Goal: Task Accomplishment & Management: Complete application form

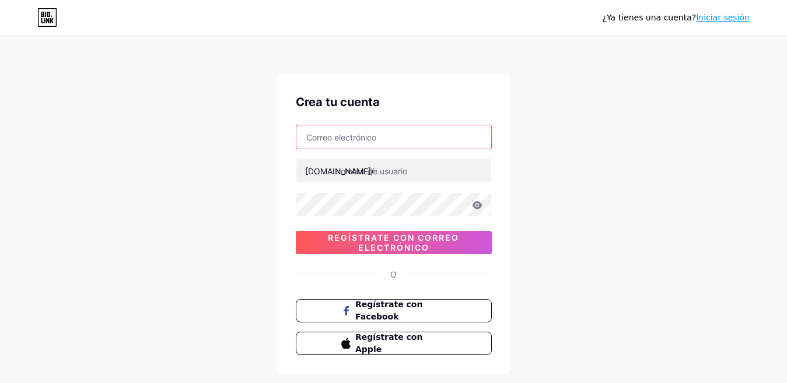
click at [357, 142] on input "text" at bounding box center [393, 136] width 195 height 23
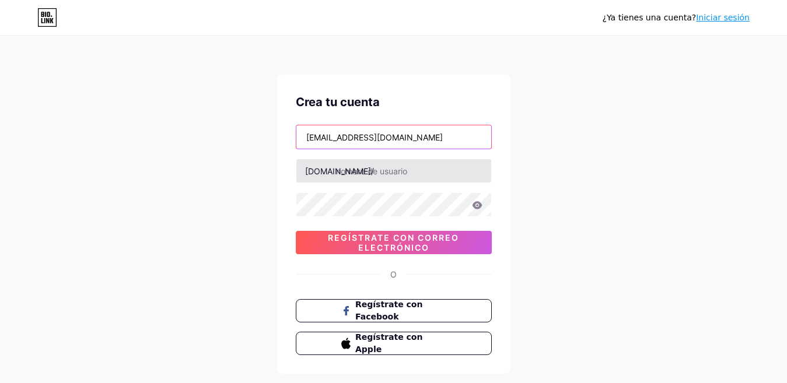
type input "[EMAIL_ADDRESS][DOMAIN_NAME]"
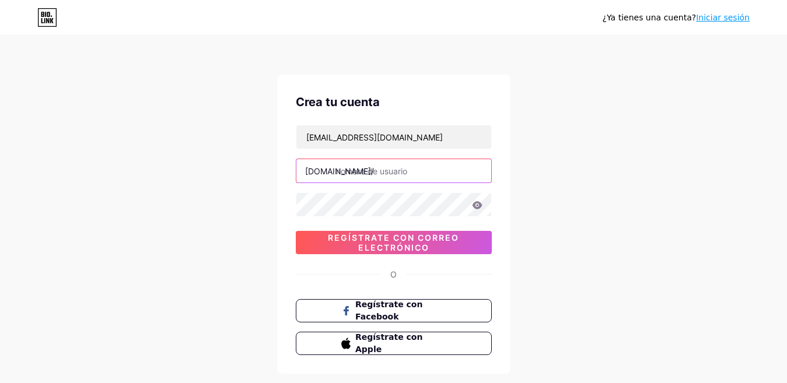
click at [377, 176] on input "text" at bounding box center [393, 170] width 195 height 23
type input "f"
type input "facialdental"
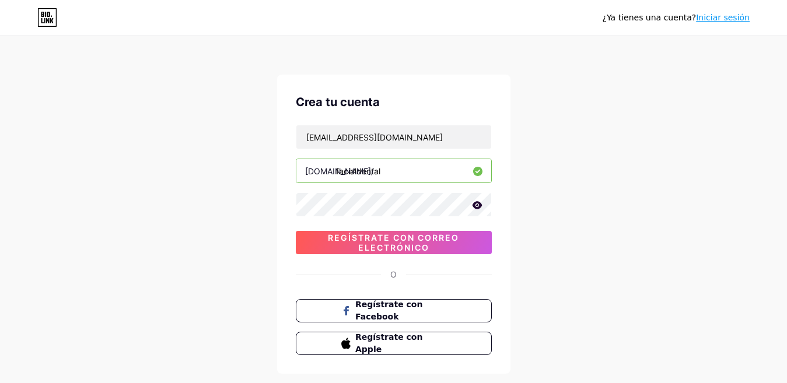
click at [473, 203] on icon at bounding box center [477, 205] width 10 height 8
click at [473, 203] on icon at bounding box center [476, 206] width 10 height 8
click at [479, 206] on icon at bounding box center [477, 205] width 10 height 8
click at [479, 206] on icon at bounding box center [476, 206] width 10 height 8
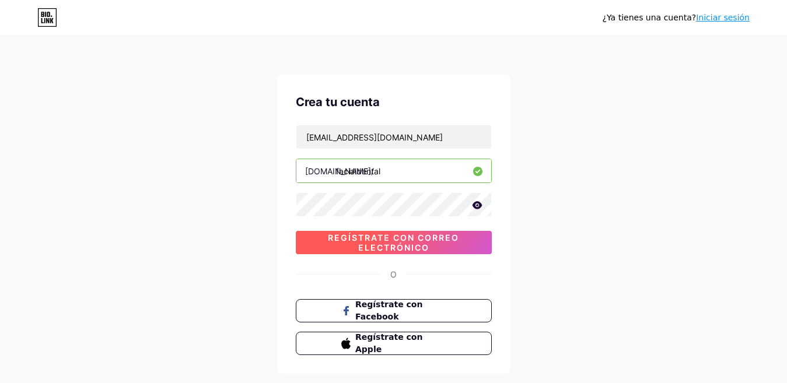
click at [404, 240] on font "Regístrate con correo electrónico" at bounding box center [393, 243] width 131 height 20
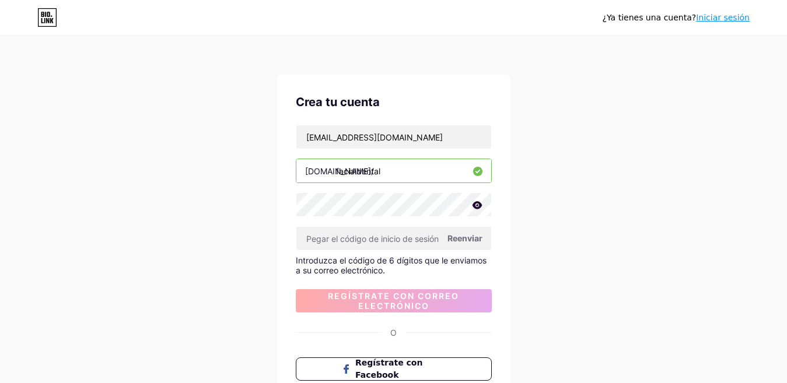
click at [470, 240] on font "Reenviar" at bounding box center [464, 238] width 35 height 10
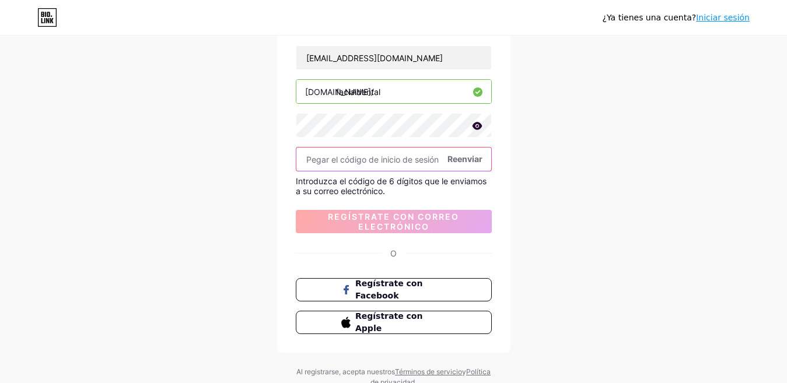
scroll to position [117, 0]
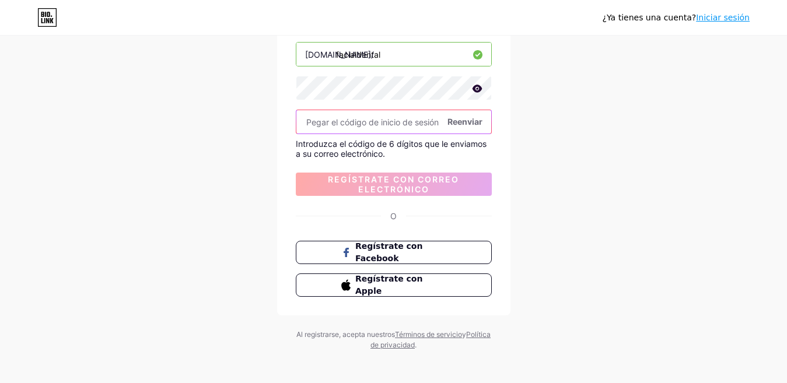
click at [386, 122] on input "text" at bounding box center [393, 121] width 195 height 23
click at [319, 120] on input "text" at bounding box center [393, 121] width 195 height 23
paste input "865506"
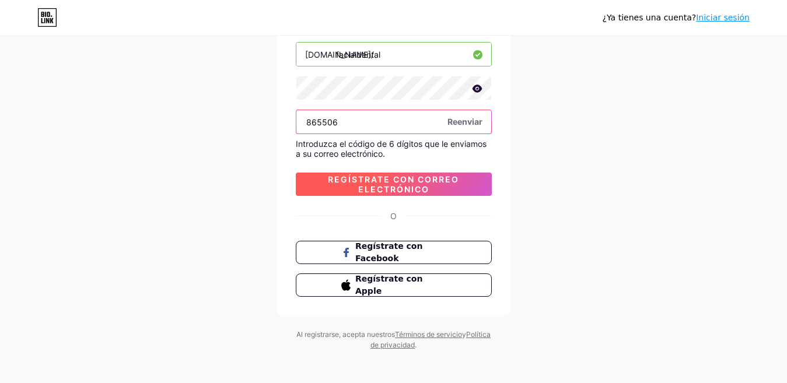
type input "865506"
click at [409, 185] on font "Regístrate con correo electrónico" at bounding box center [393, 184] width 131 height 20
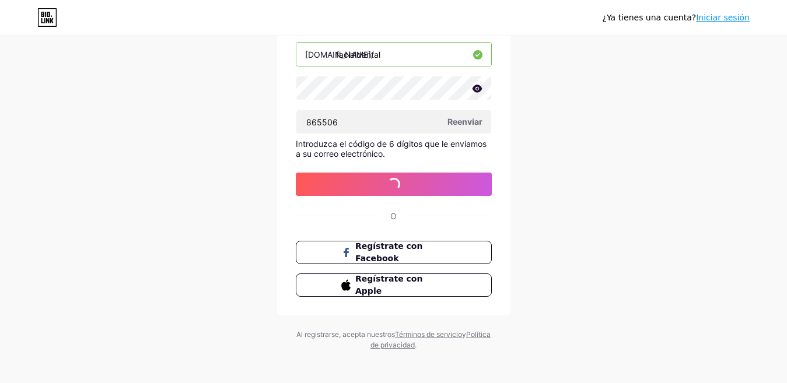
scroll to position [0, 0]
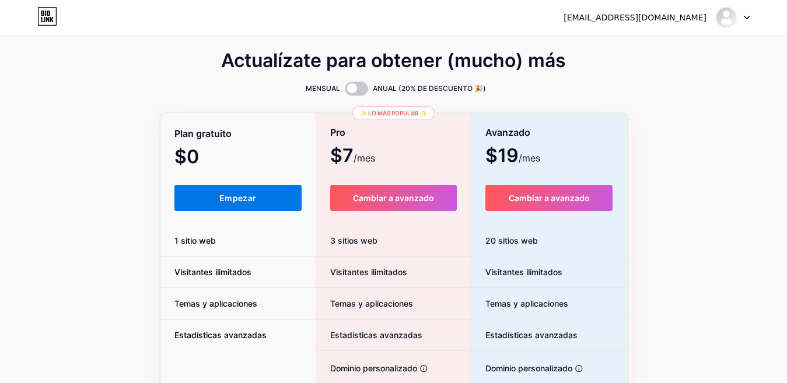
click at [232, 203] on button "Empezar" at bounding box center [238, 198] width 128 height 26
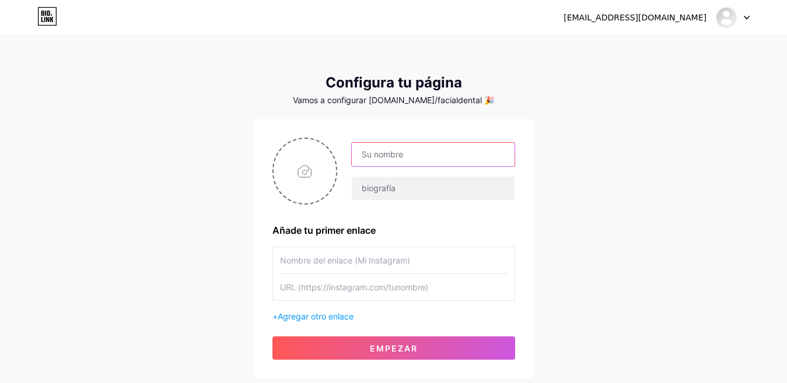
click at [404, 152] on input "text" at bounding box center [433, 154] width 162 height 23
type input "FACIAL DENTAL"
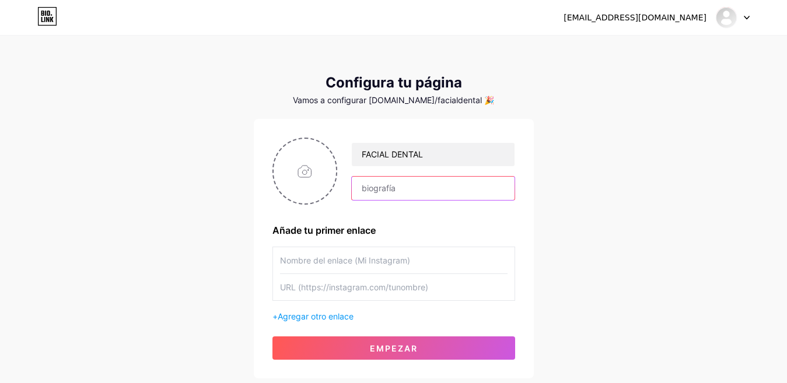
click at [408, 188] on input "text" at bounding box center [433, 188] width 162 height 23
type input "Centro Odontologico Integral"
click at [341, 252] on input "text" at bounding box center [393, 260] width 227 height 26
click at [338, 255] on input "text" at bounding box center [393, 260] width 227 height 26
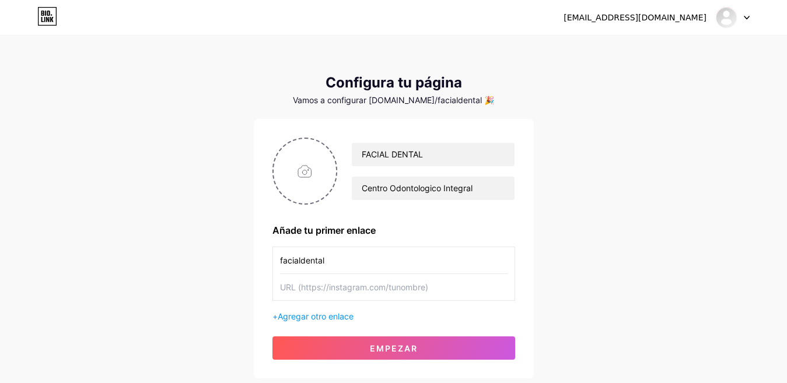
type input "facialdental"
click at [367, 285] on input "text" at bounding box center [393, 287] width 227 height 26
type input "u"
drag, startPoint x: 448, startPoint y: 293, endPoint x: 278, endPoint y: 290, distance: 170.3
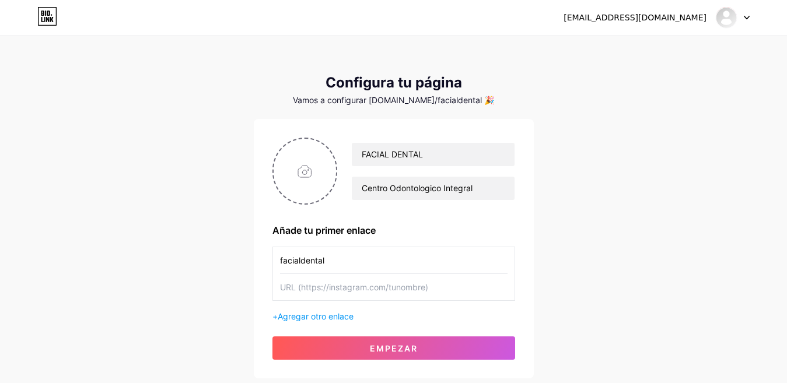
click at [278, 290] on div "facialdental" at bounding box center [393, 274] width 243 height 54
click at [451, 291] on input "text" at bounding box center [393, 287] width 227 height 26
paste input "URL ([URL][DOMAIN_NAME])"
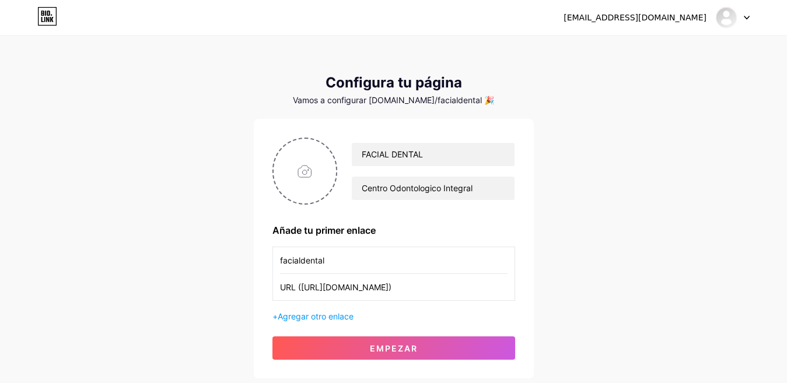
click at [366, 287] on input "URL ([URL][DOMAIN_NAME])" at bounding box center [393, 287] width 227 height 26
type input "URL ([URL][DOMAIN_NAME])"
click at [303, 169] on input "file" at bounding box center [304, 171] width 63 height 65
type input "C:\fakepath\IMG_2527.jpg"
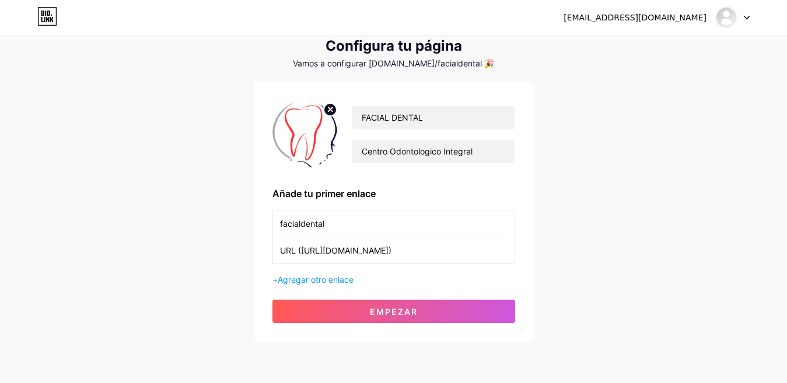
scroll to position [79, 0]
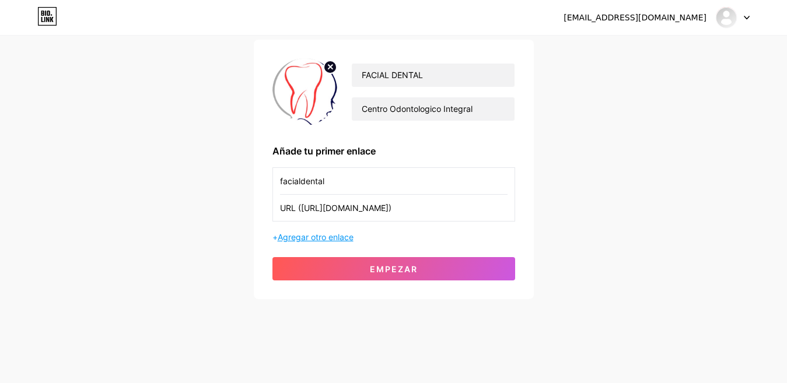
click at [339, 234] on font "Agregar otro enlace" at bounding box center [316, 237] width 76 height 10
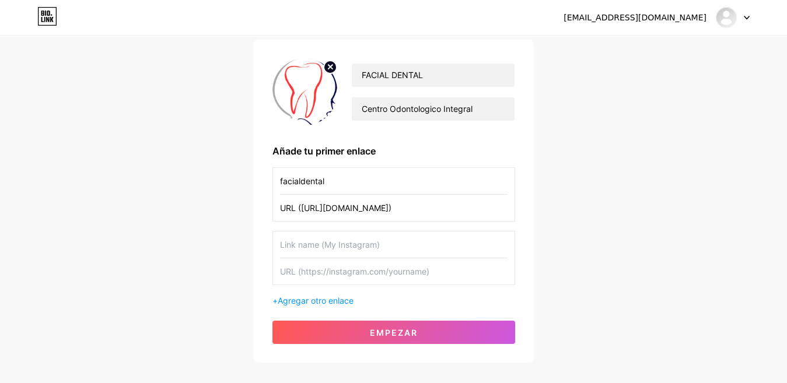
scroll to position [138, 0]
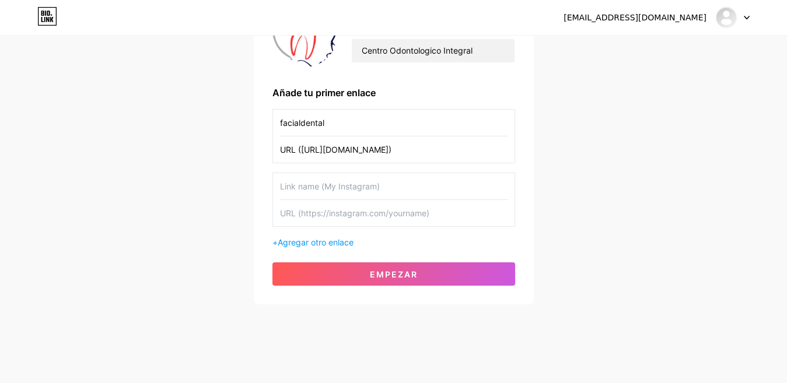
click at [307, 188] on input "text" at bounding box center [393, 186] width 227 height 26
type input "FACIAL DENTAL"
click at [448, 220] on input "text" at bounding box center [393, 213] width 227 height 26
paste input "URL ([URL][DOMAIN_NAME])"
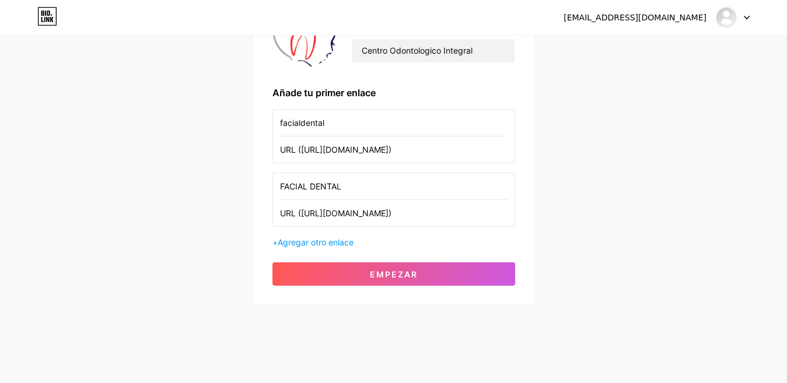
click at [425, 216] on input "URL ([URL][DOMAIN_NAME])" at bounding box center [393, 213] width 227 height 26
click at [425, 215] on input "URL ([URL][DOMAIN_NAME])" at bounding box center [393, 213] width 227 height 26
click at [426, 213] on input "URL ([URL][DOMAIN_NAME])" at bounding box center [393, 213] width 227 height 26
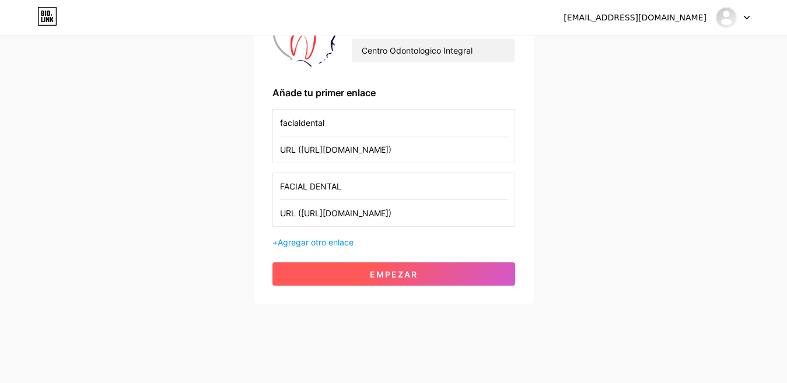
type input "URL ([URL][DOMAIN_NAME])"
click at [401, 272] on font "Empezar" at bounding box center [394, 274] width 48 height 10
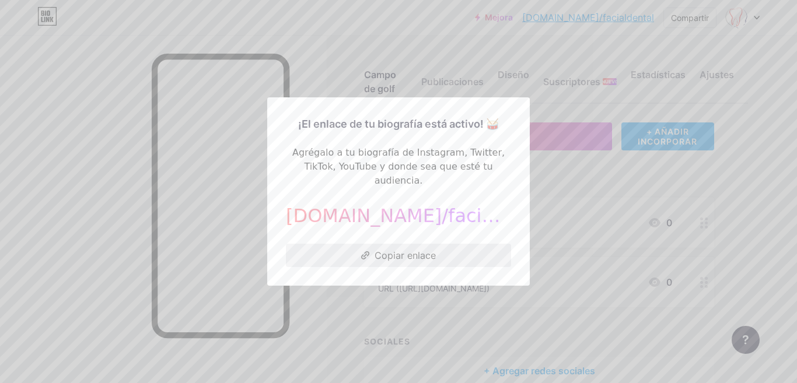
click at [396, 250] on font "Copiar enlace" at bounding box center [404, 256] width 61 height 12
click at [402, 251] on font "Copiar enlace" at bounding box center [404, 256] width 61 height 12
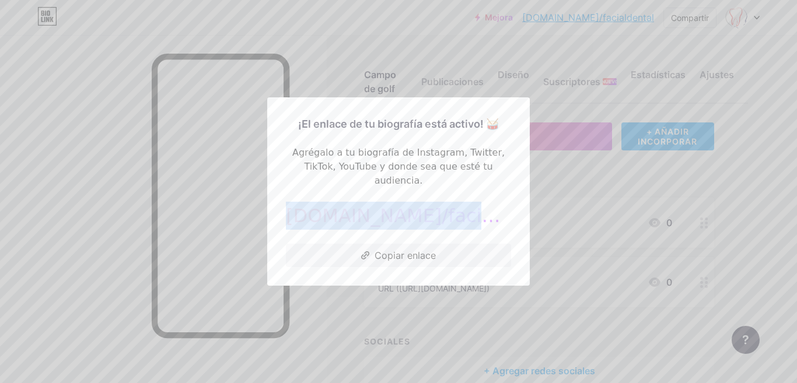
drag, startPoint x: 313, startPoint y: 206, endPoint x: 483, endPoint y: 209, distance: 169.7
click at [483, 209] on div "[DOMAIN_NAME]/facialdental ​" at bounding box center [398, 216] width 225 height 28
copy font "[DOMAIN_NAME]/facialdental"
click at [404, 252] on font "Copiar enlace" at bounding box center [404, 256] width 61 height 12
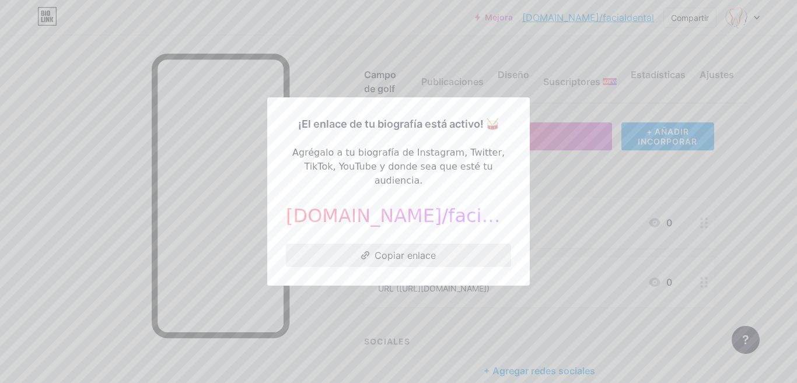
click at [404, 252] on font "Copiar enlace" at bounding box center [404, 256] width 61 height 12
click at [559, 182] on div at bounding box center [398, 191] width 797 height 383
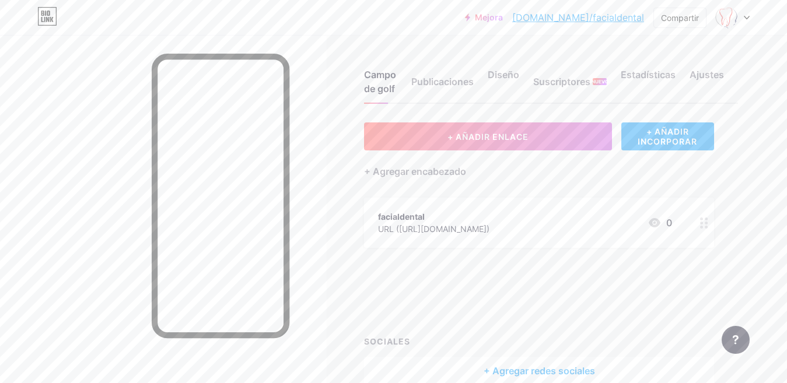
click at [697, 266] on div at bounding box center [704, 282] width 20 height 50
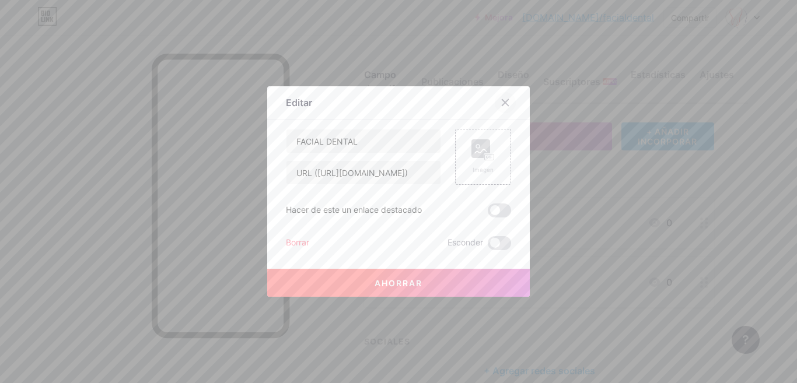
click at [502, 103] on icon at bounding box center [505, 103] width 6 height 6
click at [500, 103] on div "Campo de golf Publicaciones Diseño Suscriptores NUEVO Estadísticas Ajustes" at bounding box center [556, 76] width 384 height 55
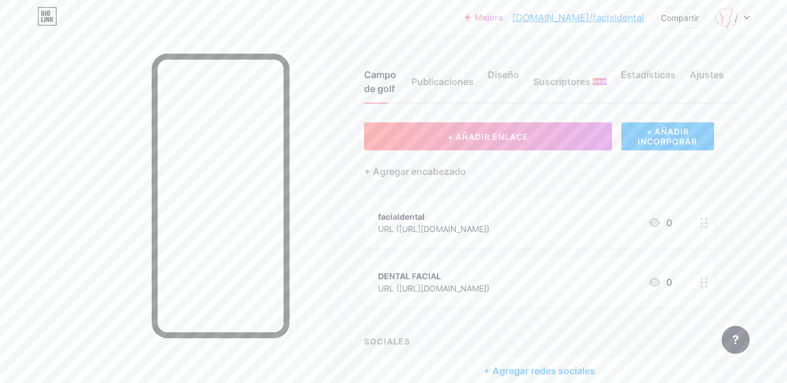
drag, startPoint x: 391, startPoint y: 207, endPoint x: 539, endPoint y: 228, distance: 149.6
click at [539, 228] on div "facialdental URL ([URL][DOMAIN_NAME]) 0" at bounding box center [539, 223] width 350 height 50
drag, startPoint x: 377, startPoint y: 207, endPoint x: 539, endPoint y: 228, distance: 164.0
click at [539, 228] on div "facialdental URL ([URL][DOMAIN_NAME]) 0" at bounding box center [539, 223] width 350 height 50
drag, startPoint x: 548, startPoint y: 223, endPoint x: 375, endPoint y: 230, distance: 172.7
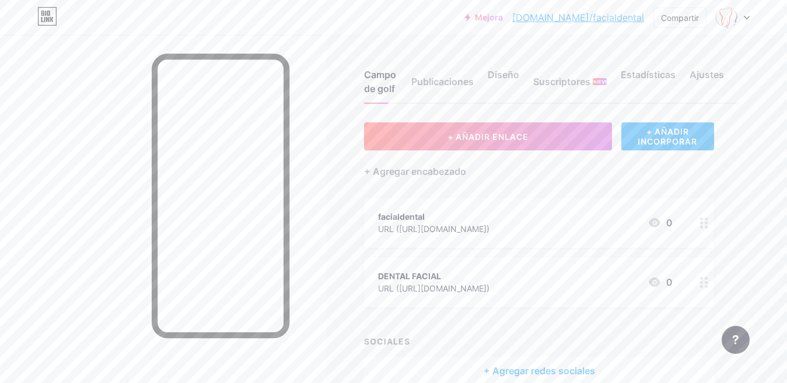
click at [375, 230] on div "facialdental URL ([URL][DOMAIN_NAME]) 0" at bounding box center [539, 223] width 350 height 50
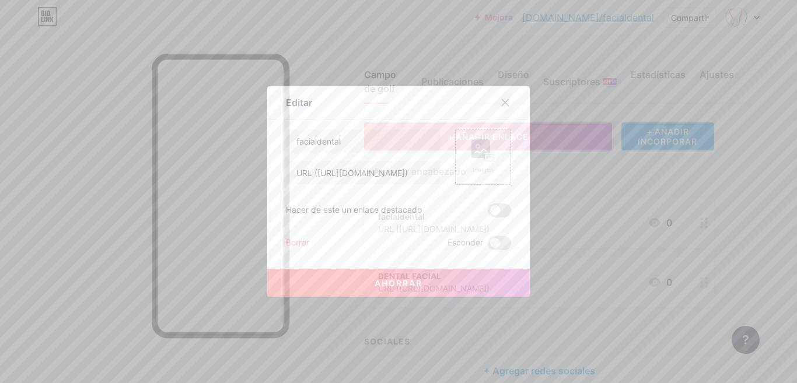
click at [500, 100] on icon at bounding box center [504, 102] width 9 height 9
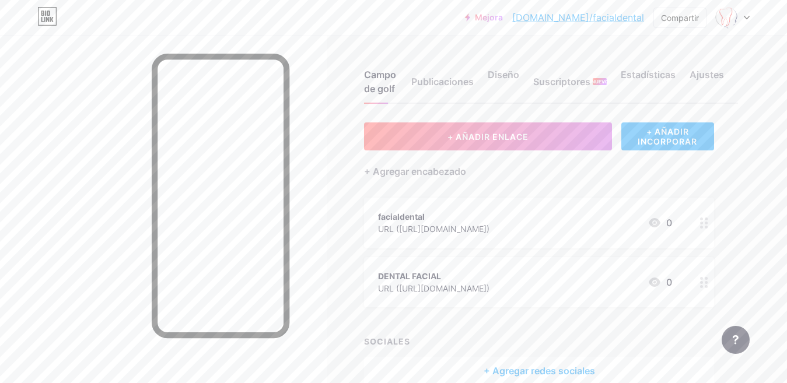
drag, startPoint x: 534, startPoint y: 226, endPoint x: 378, endPoint y: 227, distance: 155.7
click at [378, 227] on div "facialdental URL ([URL][DOMAIN_NAME]) 0" at bounding box center [525, 222] width 294 height 27
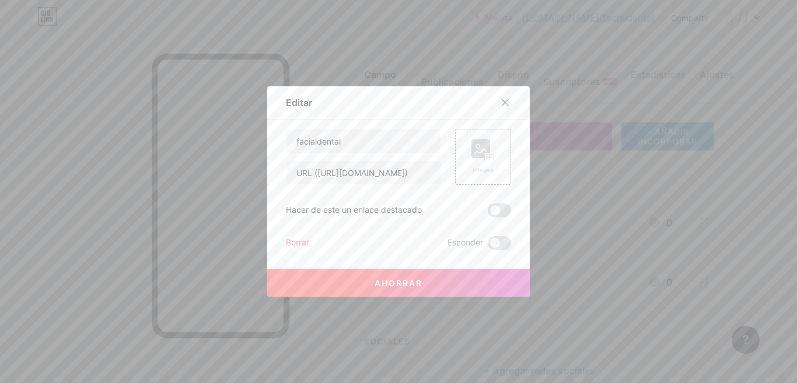
click at [378, 227] on div "facialdental URL ([URL][DOMAIN_NAME]) Imagen Hacer de este un enlace destacado …" at bounding box center [398, 189] width 225 height 121
click at [502, 101] on icon at bounding box center [505, 103] width 6 height 6
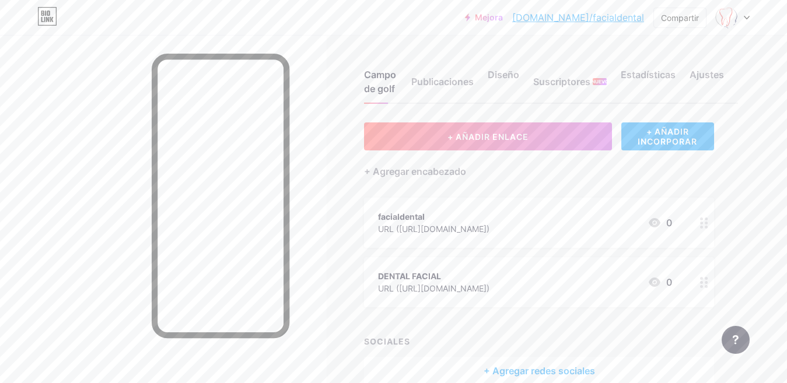
click at [461, 225] on font "URL ([URL][DOMAIN_NAME])" at bounding box center [433, 229] width 111 height 10
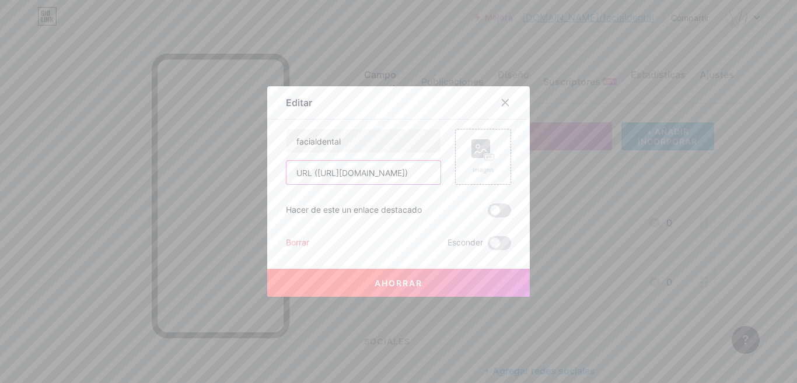
scroll to position [0, 20]
drag, startPoint x: 288, startPoint y: 176, endPoint x: 460, endPoint y: 201, distance: 173.8
click at [460, 201] on div "facialdental URL ([URL][DOMAIN_NAME]) Imagen Hacer de este un enlace destacado …" at bounding box center [398, 189] width 225 height 121
click at [412, 285] on font "Ahorrar" at bounding box center [398, 283] width 48 height 10
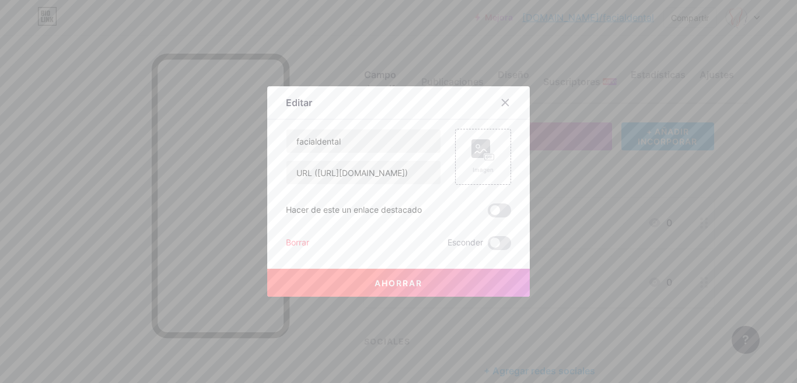
click at [412, 285] on font "Ahorrar" at bounding box center [398, 283] width 48 height 10
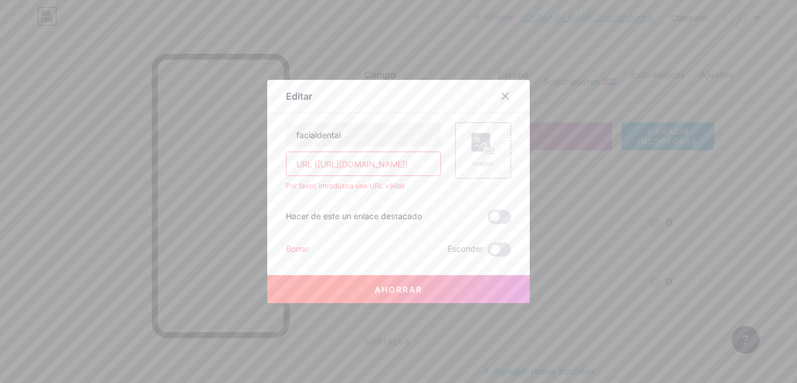
click at [384, 292] on font "Ahorrar" at bounding box center [398, 290] width 48 height 10
click at [502, 97] on icon at bounding box center [505, 96] width 6 height 6
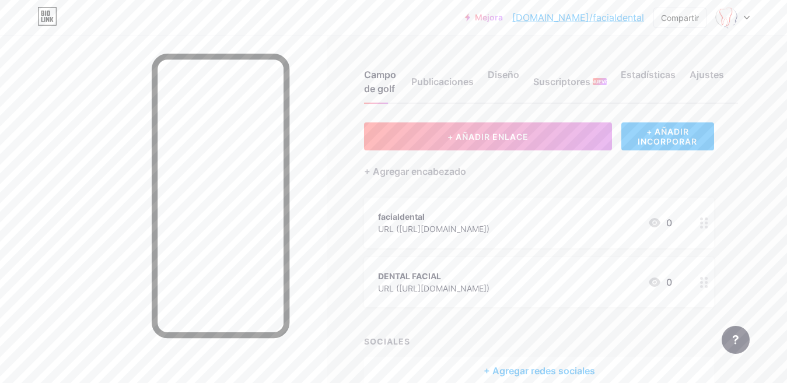
click at [481, 289] on font "URL ([URL][DOMAIN_NAME])" at bounding box center [433, 288] width 111 height 10
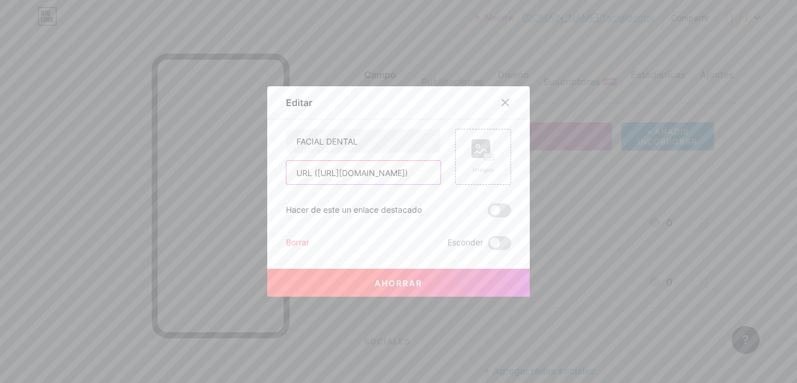
drag, startPoint x: 424, startPoint y: 173, endPoint x: 290, endPoint y: 174, distance: 134.1
click at [290, 174] on input "URL ([URL][DOMAIN_NAME])" at bounding box center [363, 172] width 154 height 23
click at [289, 171] on input "URL ([URL][DOMAIN_NAME])" at bounding box center [363, 172] width 154 height 23
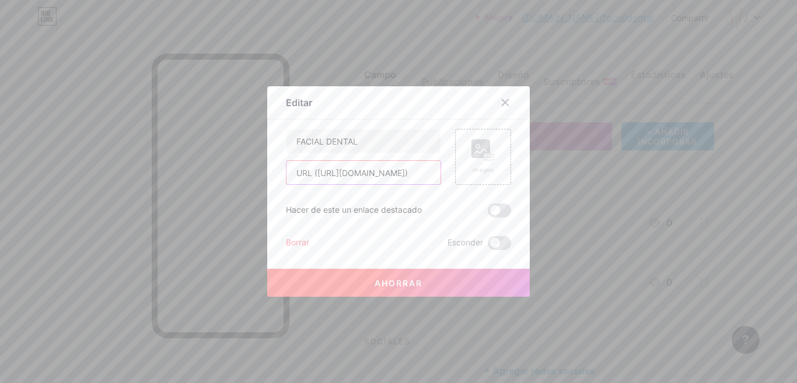
click at [289, 171] on input "URL ([URL][DOMAIN_NAME])" at bounding box center [363, 172] width 154 height 23
drag, startPoint x: 289, startPoint y: 171, endPoint x: 402, endPoint y: 174, distance: 113.2
click at [402, 174] on input "URL ([URL][DOMAIN_NAME])" at bounding box center [363, 172] width 154 height 23
